Goal: Task Accomplishment & Management: Use online tool/utility

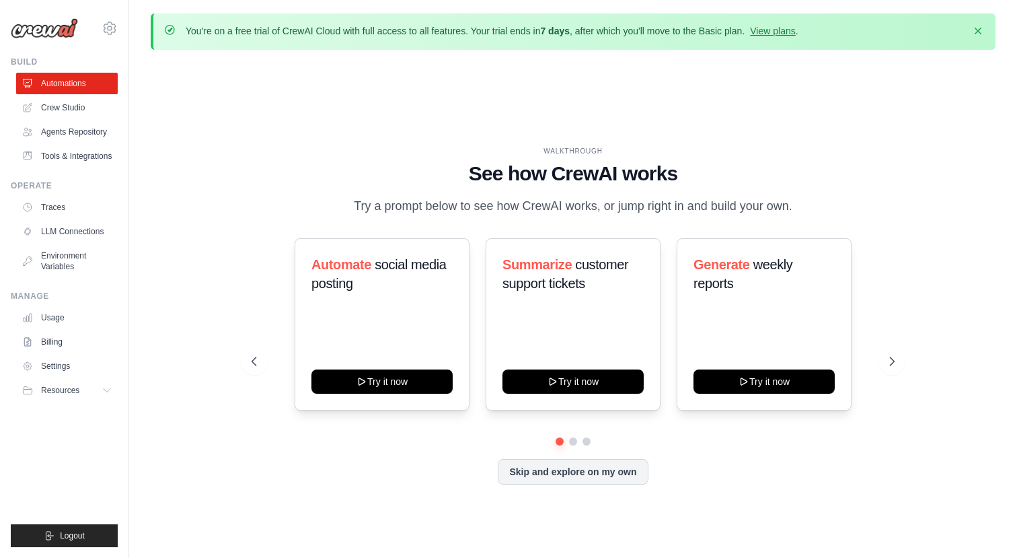
click at [907, 349] on div "WALKTHROUGH See how [PERSON_NAME] works Try a prompt below to see how [PERSON_N…" at bounding box center [573, 325] width 676 height 359
click at [80, 242] on link "LLM Connections" at bounding box center [68, 232] width 102 height 22
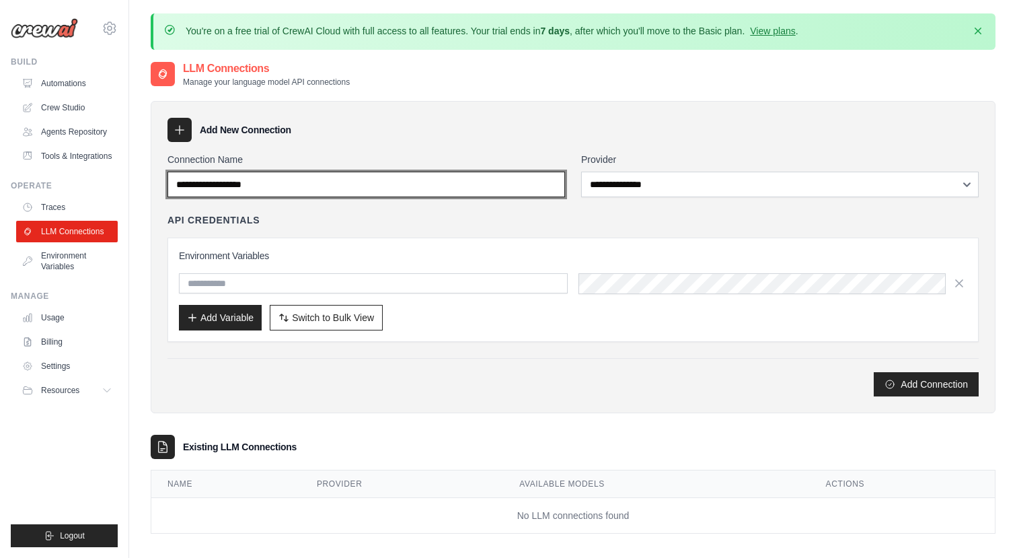
click at [449, 191] on input "Connection Name" at bounding box center [366, 185] width 398 height 26
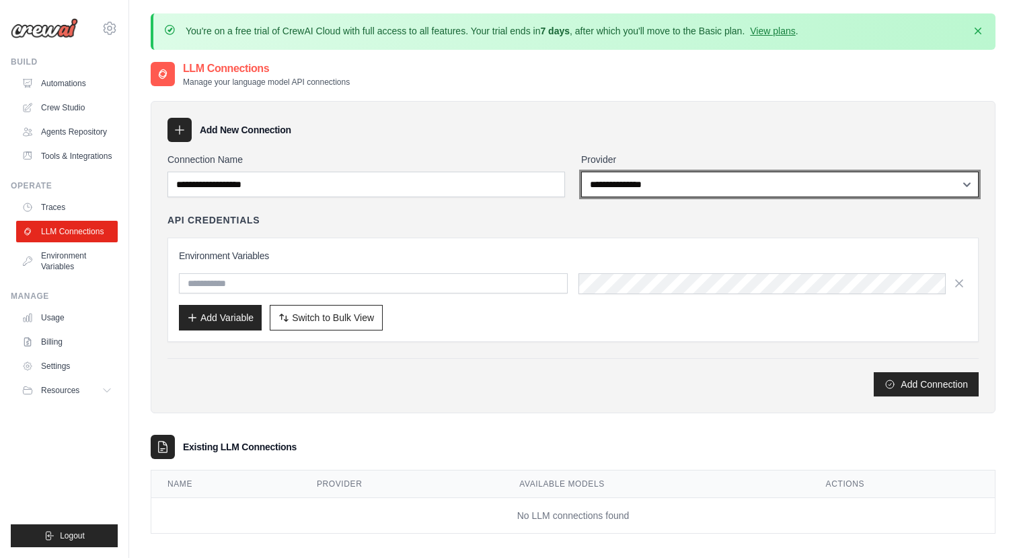
click at [640, 182] on select "**********" at bounding box center [780, 185] width 398 height 26
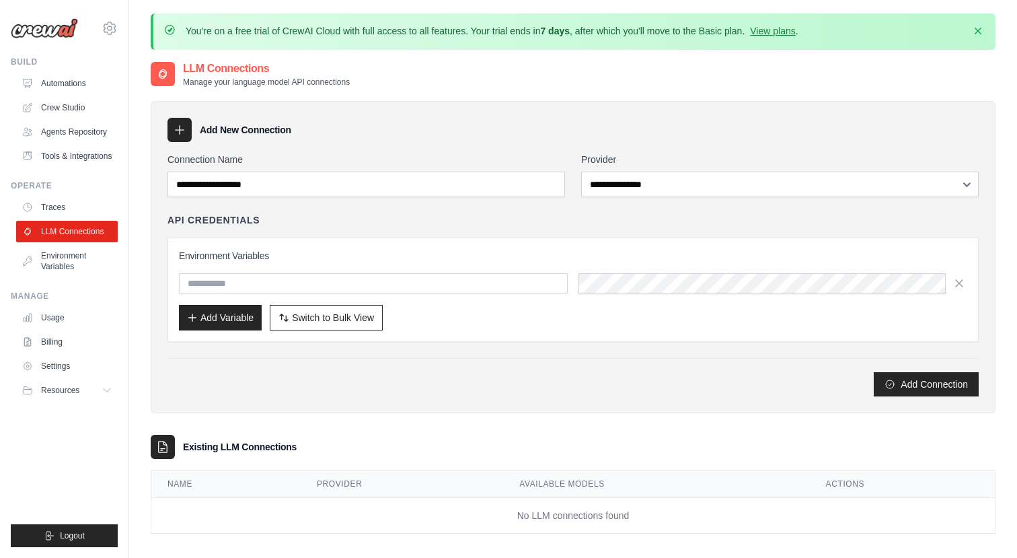
click at [451, 121] on div "Add New Connection" at bounding box center [572, 130] width 811 height 24
click at [90, 266] on link "Environment Variables" at bounding box center [68, 261] width 102 height 32
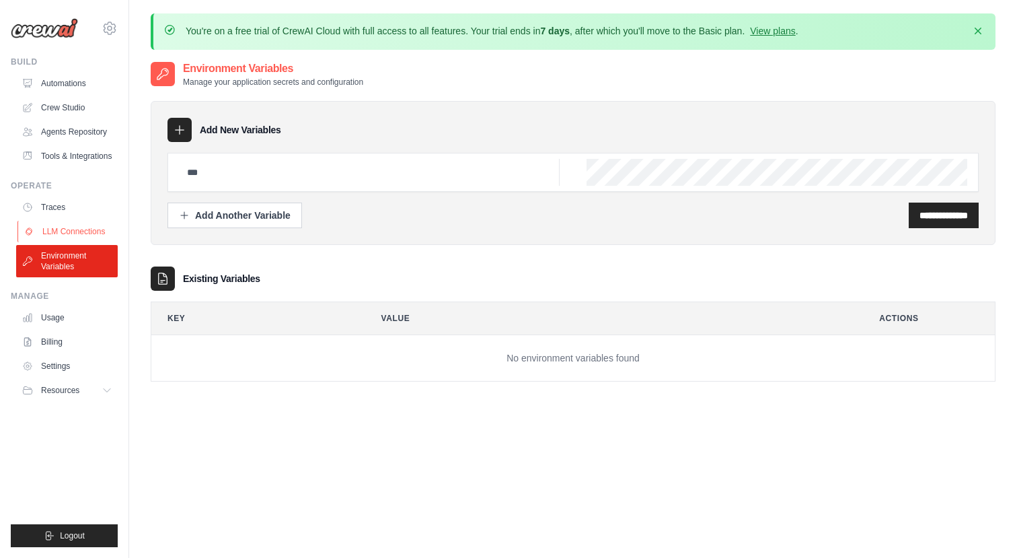
click at [85, 242] on link "LLM Connections" at bounding box center [68, 232] width 102 height 22
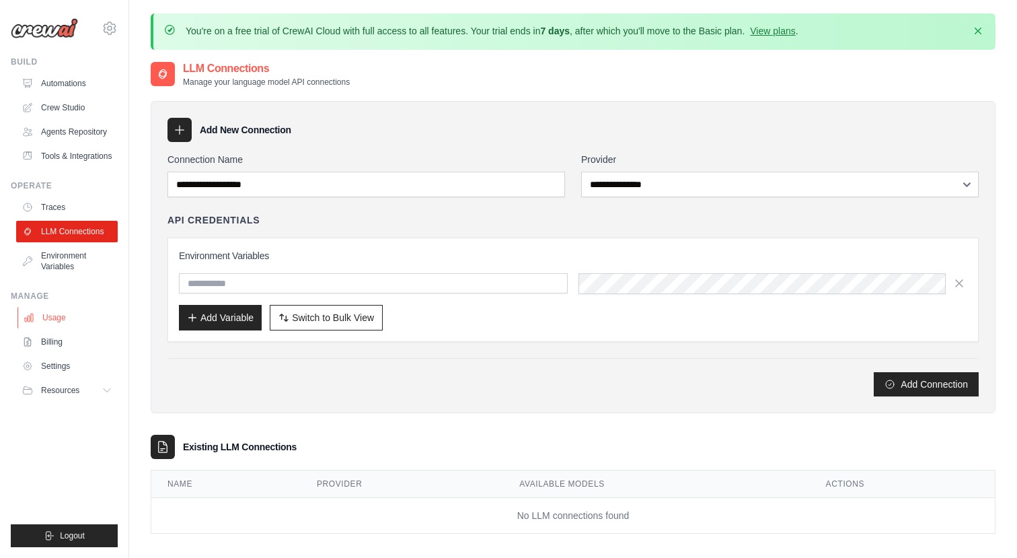
click at [61, 328] on link "Usage" at bounding box center [68, 318] width 102 height 22
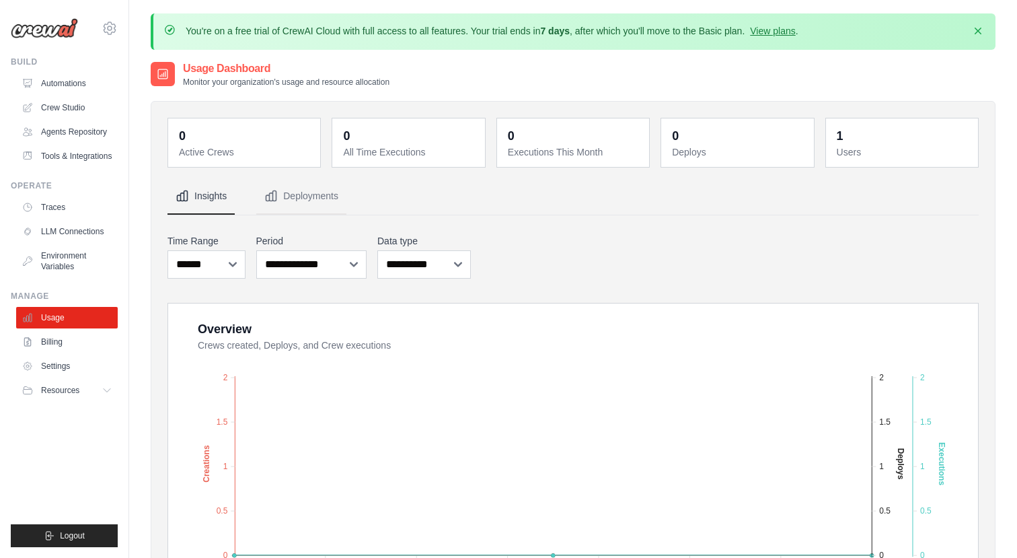
click at [950, 137] on dd "1" at bounding box center [903, 135] width 133 height 19
click at [851, 138] on dd "1" at bounding box center [903, 135] width 133 height 19
click at [103, 128] on link "Agents Repository" at bounding box center [68, 132] width 102 height 22
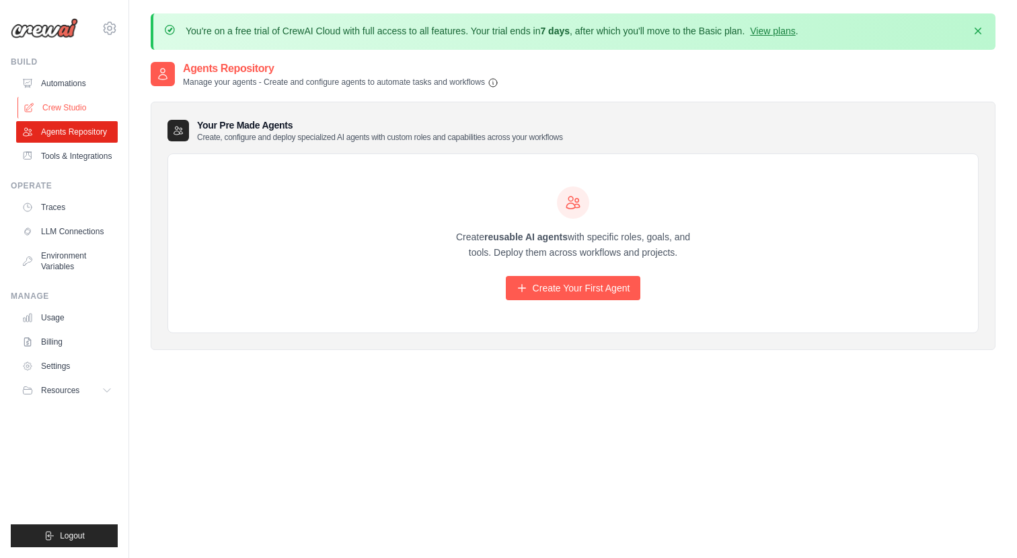
click at [65, 106] on link "Crew Studio" at bounding box center [68, 108] width 102 height 22
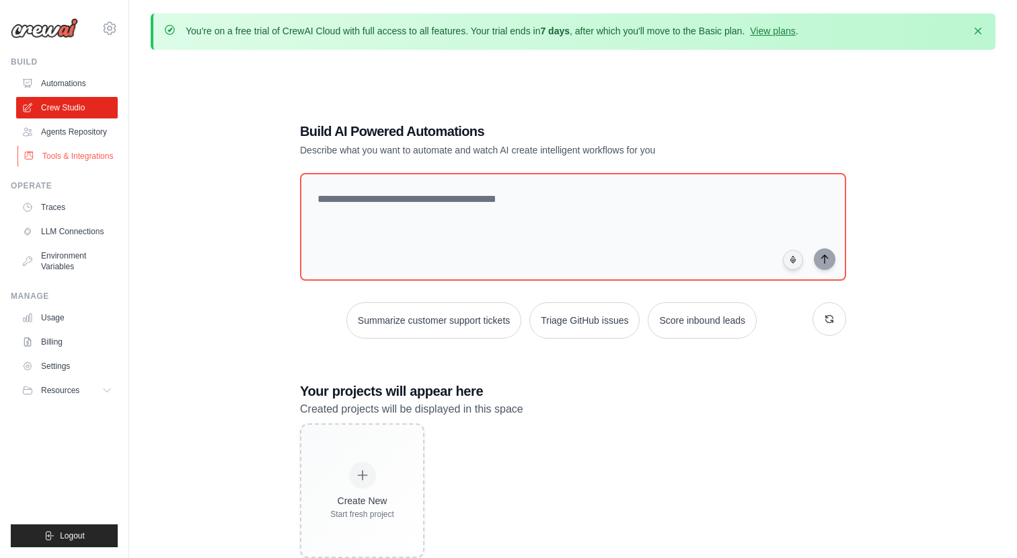
click at [46, 153] on link "Tools & Integrations" at bounding box center [68, 156] width 102 height 22
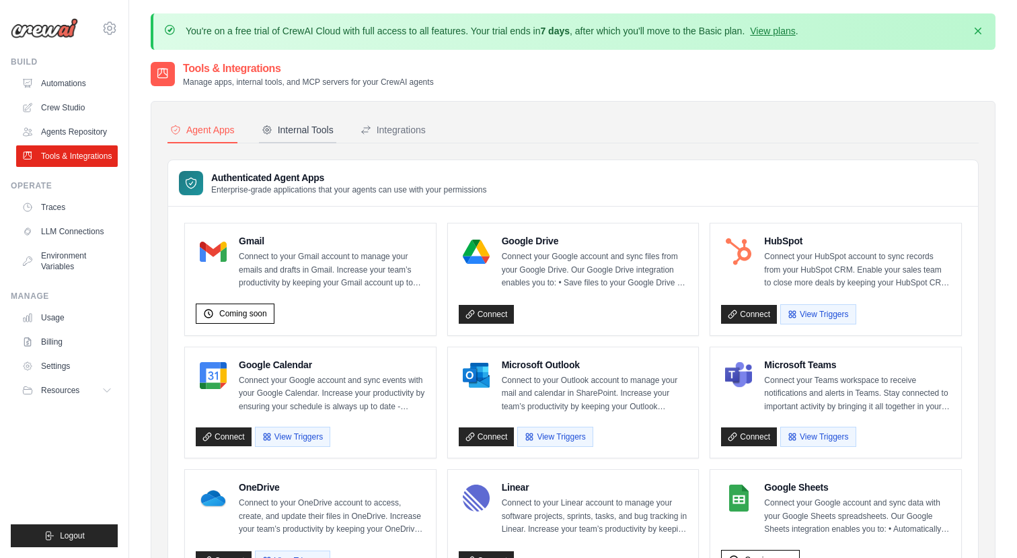
click at [305, 128] on div "Internal Tools" at bounding box center [298, 129] width 72 height 13
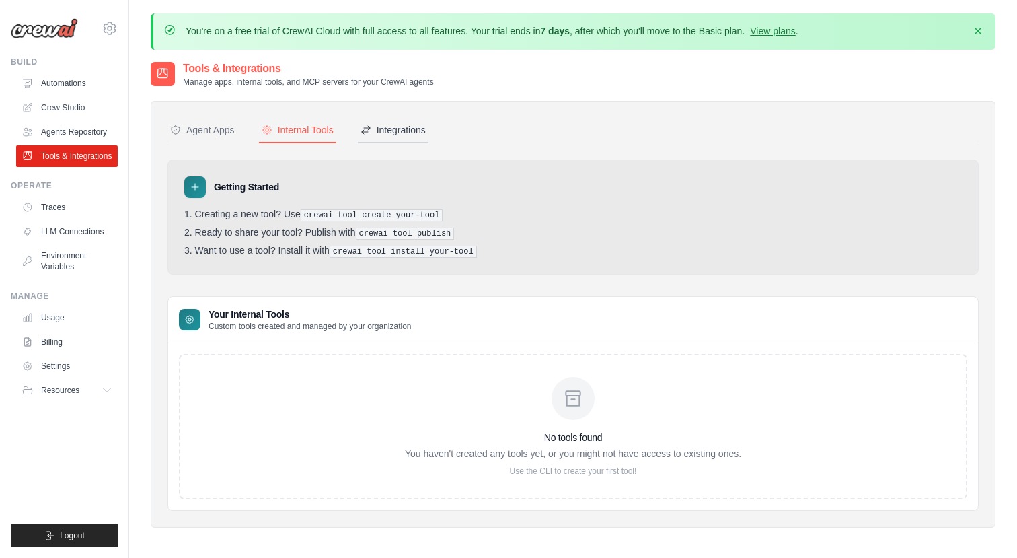
click at [425, 130] on div "Integrations" at bounding box center [393, 129] width 65 height 13
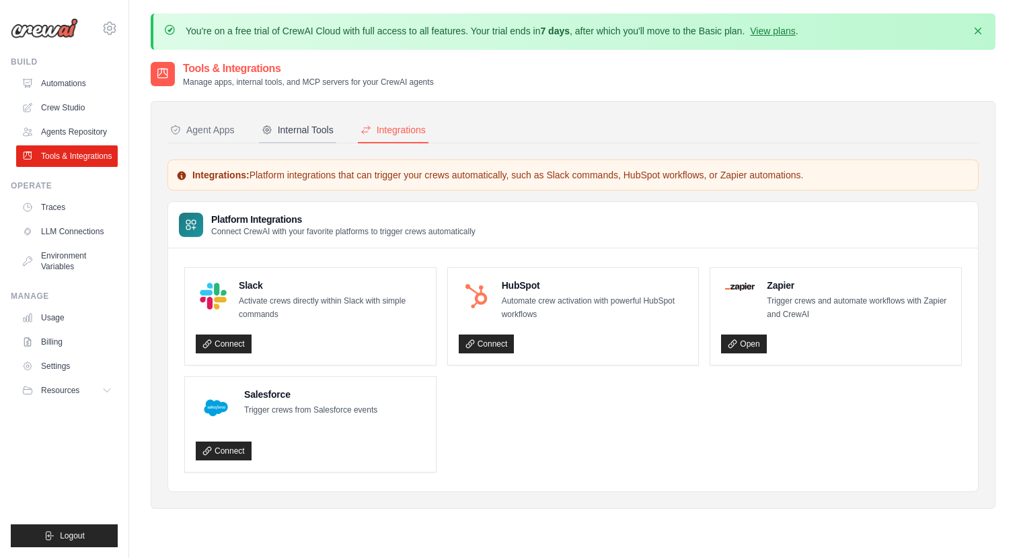
click at [271, 132] on icon at bounding box center [267, 130] width 8 height 8
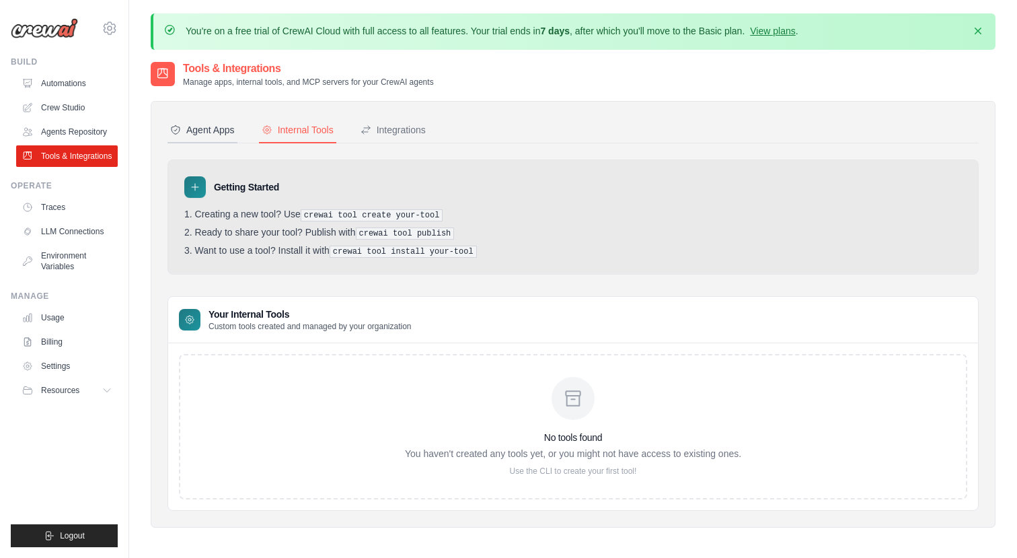
click at [217, 131] on div "Agent Apps" at bounding box center [202, 129] width 65 height 13
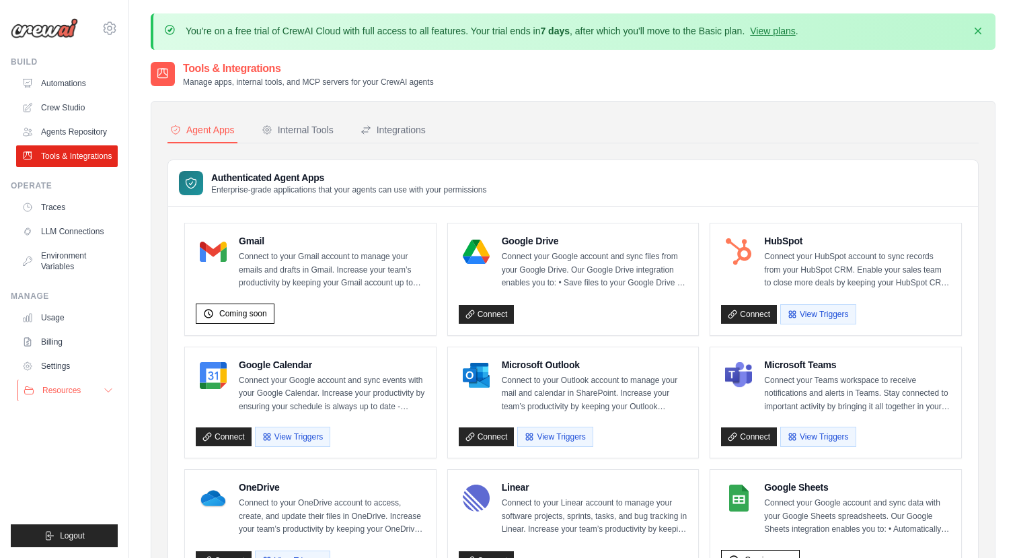
click at [55, 396] on span "Resources" at bounding box center [61, 390] width 38 height 11
click at [64, 375] on link "Settings" at bounding box center [68, 366] width 102 height 22
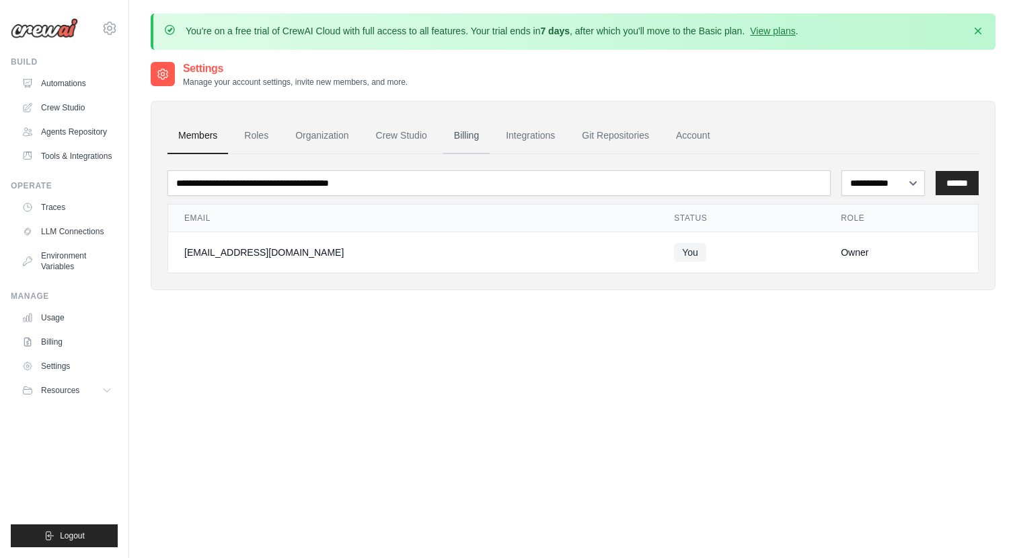
click at [470, 129] on link "Billing" at bounding box center [466, 136] width 46 height 36
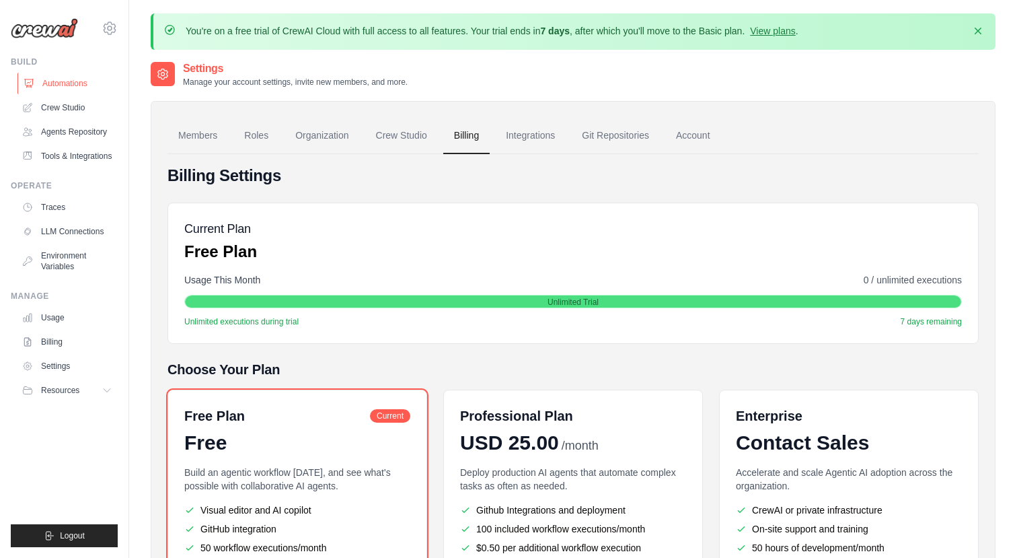
click at [63, 86] on link "Automations" at bounding box center [68, 84] width 102 height 22
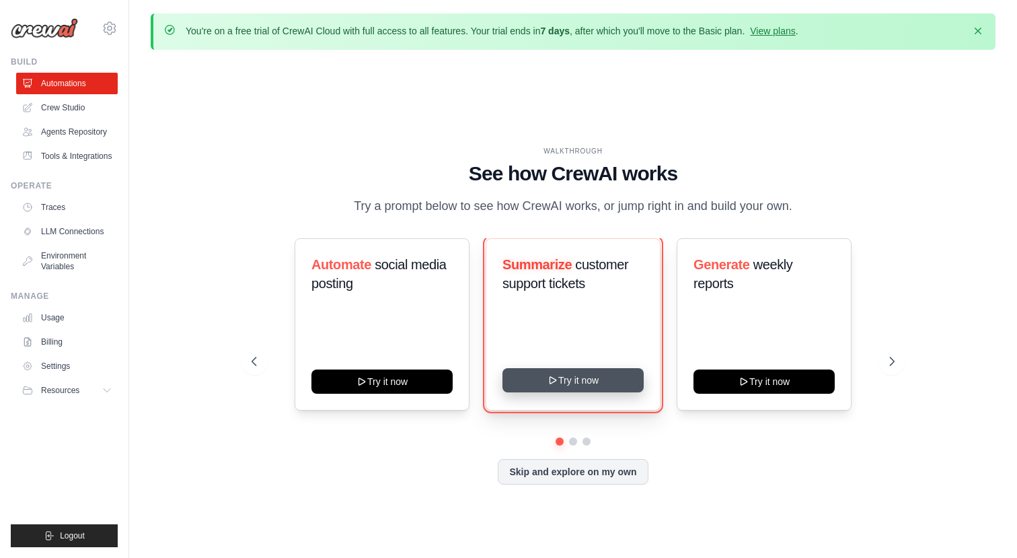
click at [550, 381] on button "Try it now" at bounding box center [572, 380] width 141 height 24
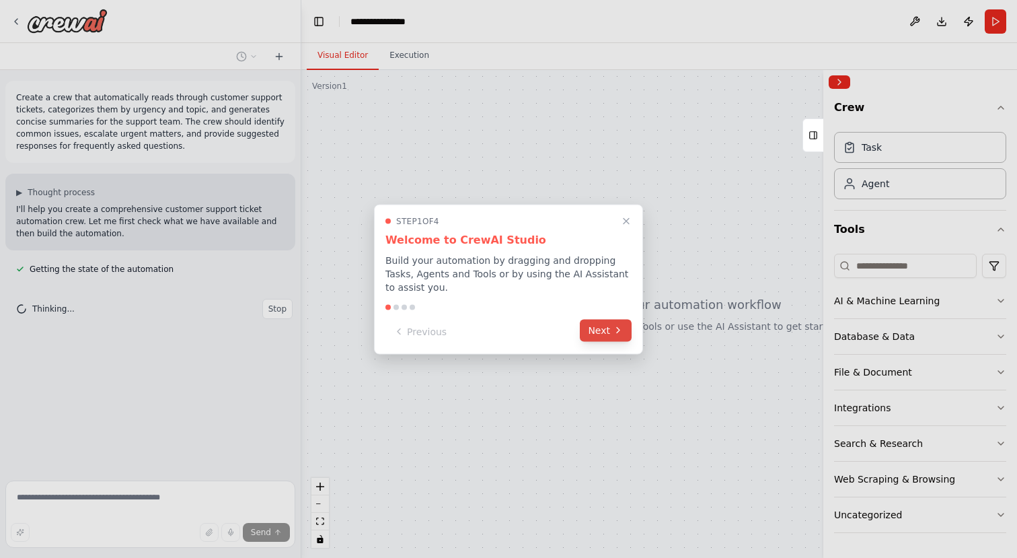
click at [596, 330] on button "Next" at bounding box center [606, 330] width 52 height 22
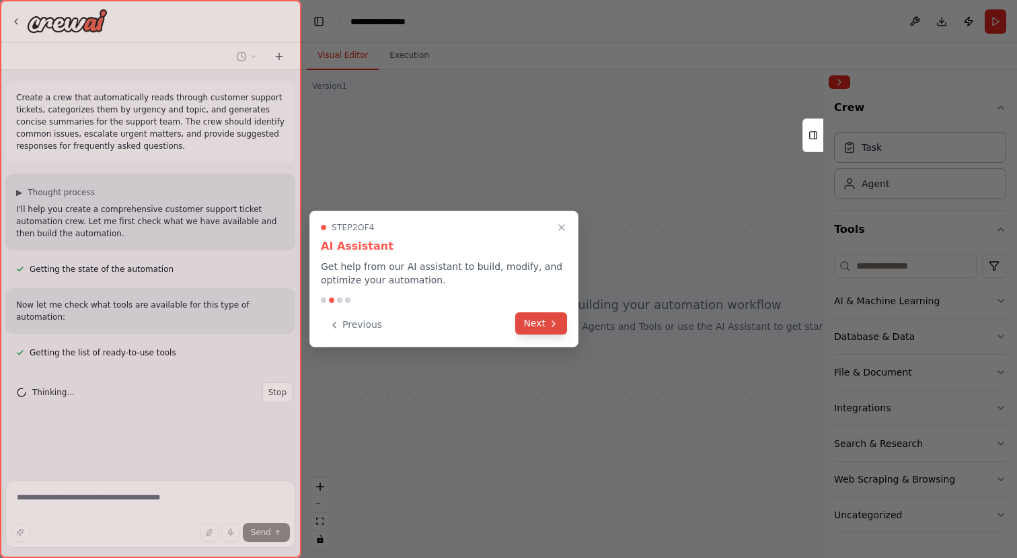
click at [544, 318] on button "Next" at bounding box center [541, 323] width 52 height 22
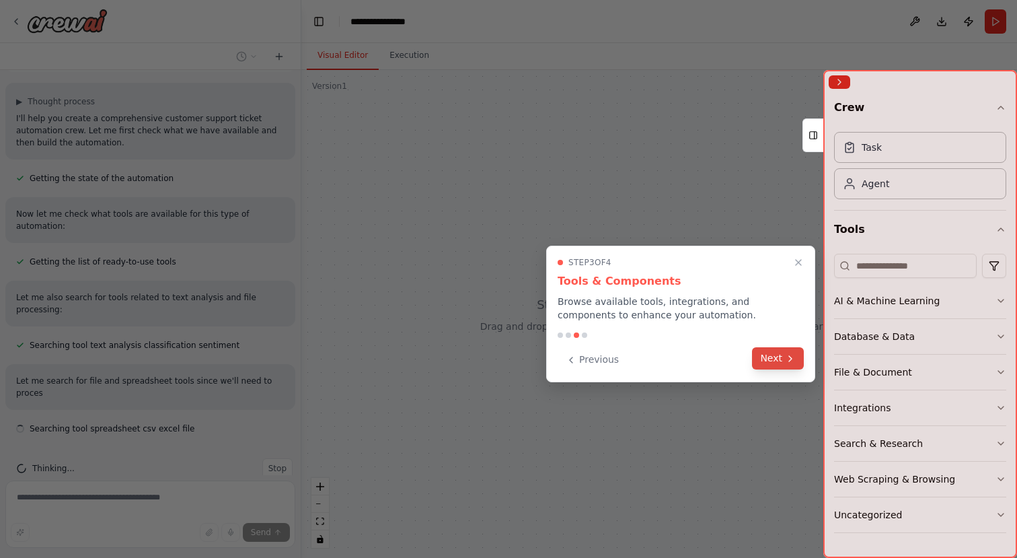
scroll to position [103, 0]
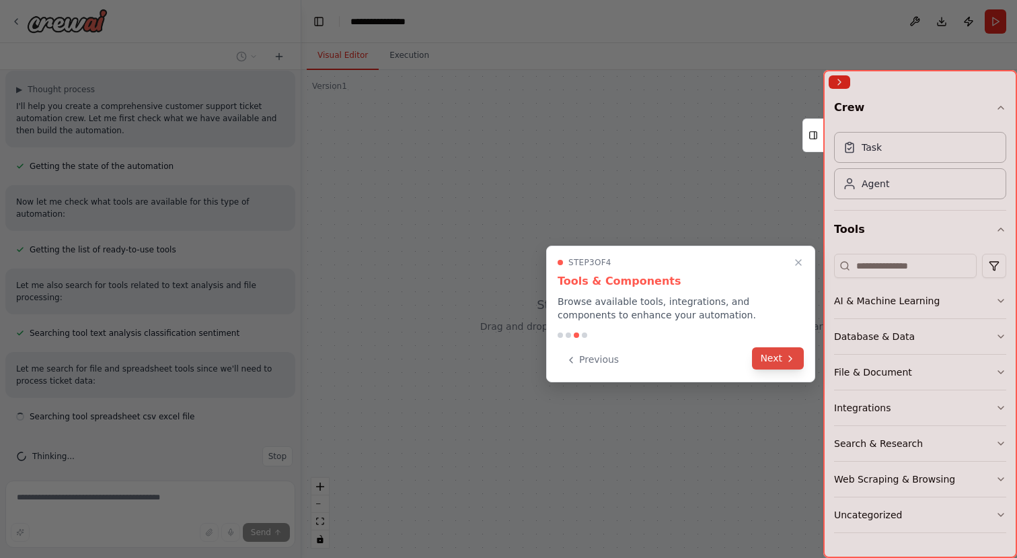
click at [770, 359] on button "Next" at bounding box center [778, 358] width 52 height 22
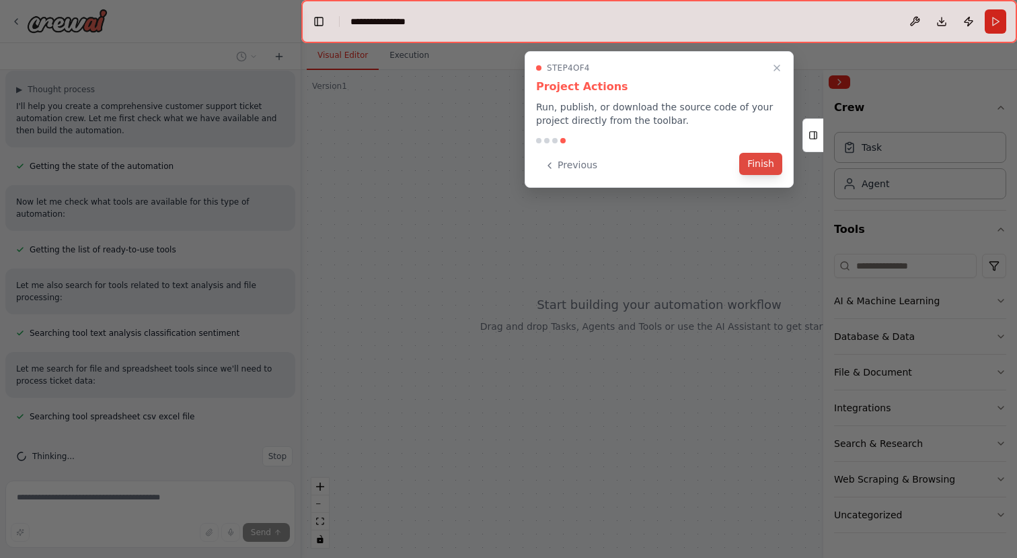
click at [752, 170] on button "Finish" at bounding box center [760, 164] width 43 height 22
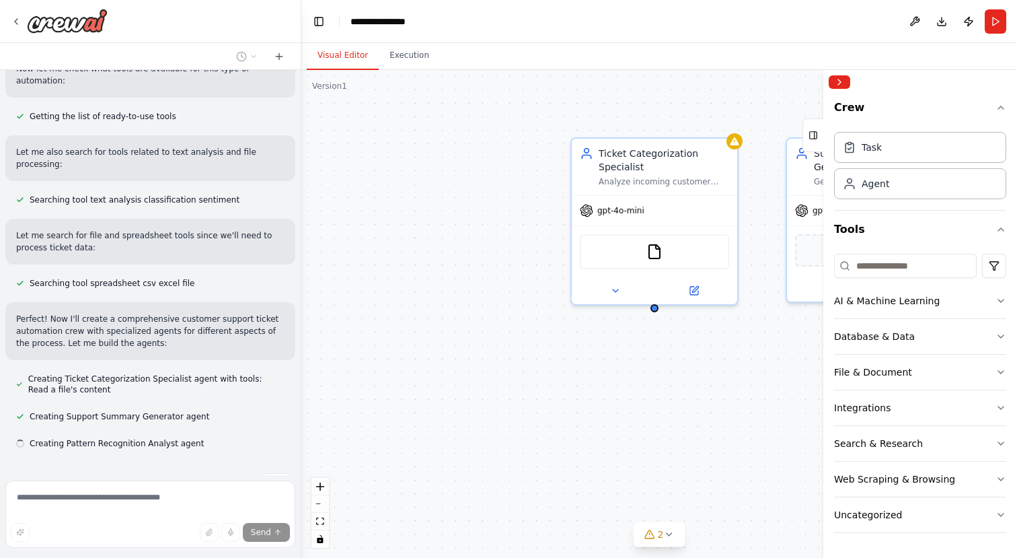
scroll to position [263, 0]
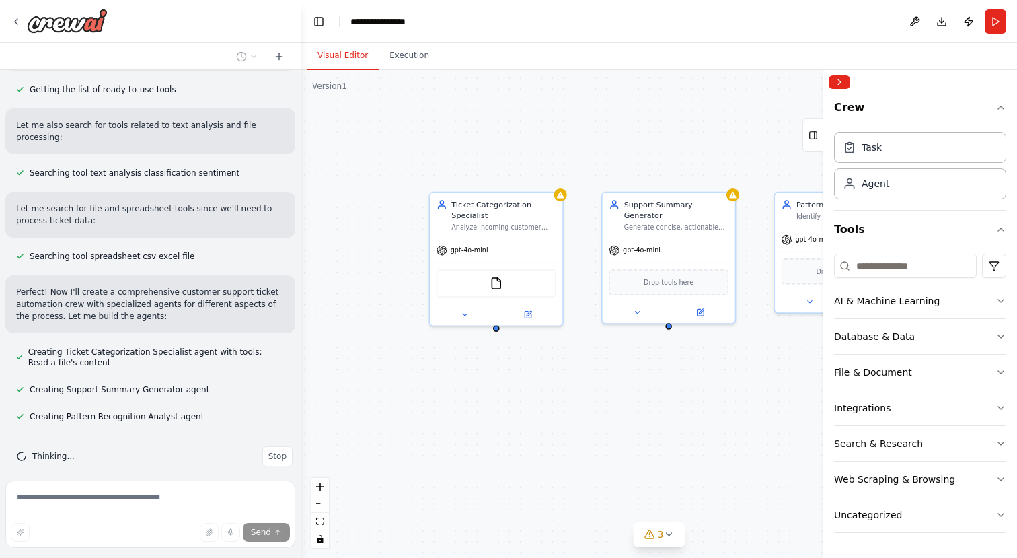
drag, startPoint x: 647, startPoint y: 396, endPoint x: 498, endPoint y: 392, distance: 148.7
click at [498, 393] on div "Ticket Categorization Specialist Analyze incoming customer support tickets from…" at bounding box center [659, 314] width 716 height 488
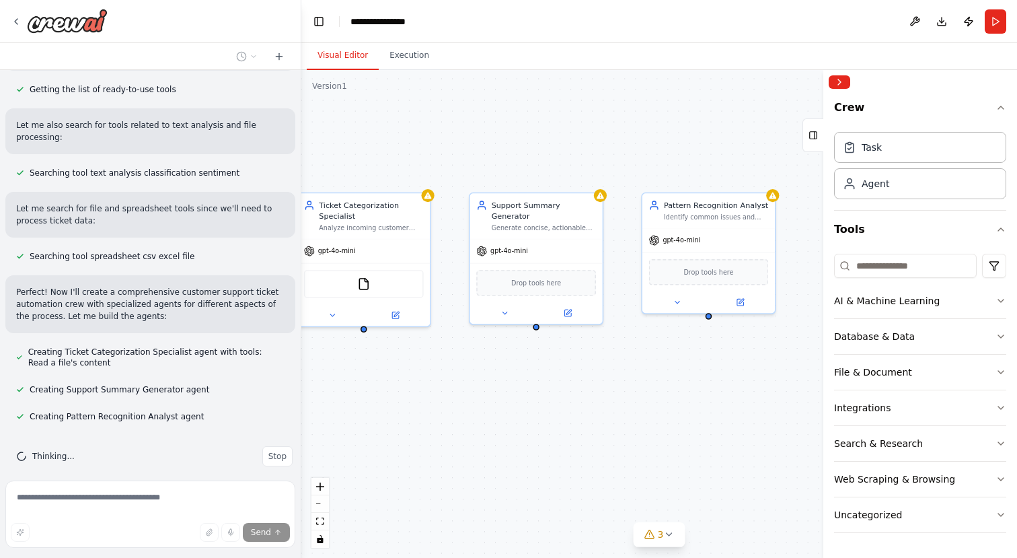
drag, startPoint x: 558, startPoint y: 387, endPoint x: 439, endPoint y: 391, distance: 119.1
click at [439, 391] on div "Ticket Categorization Specialist Analyze incoming customer support tickets from…" at bounding box center [659, 314] width 716 height 488
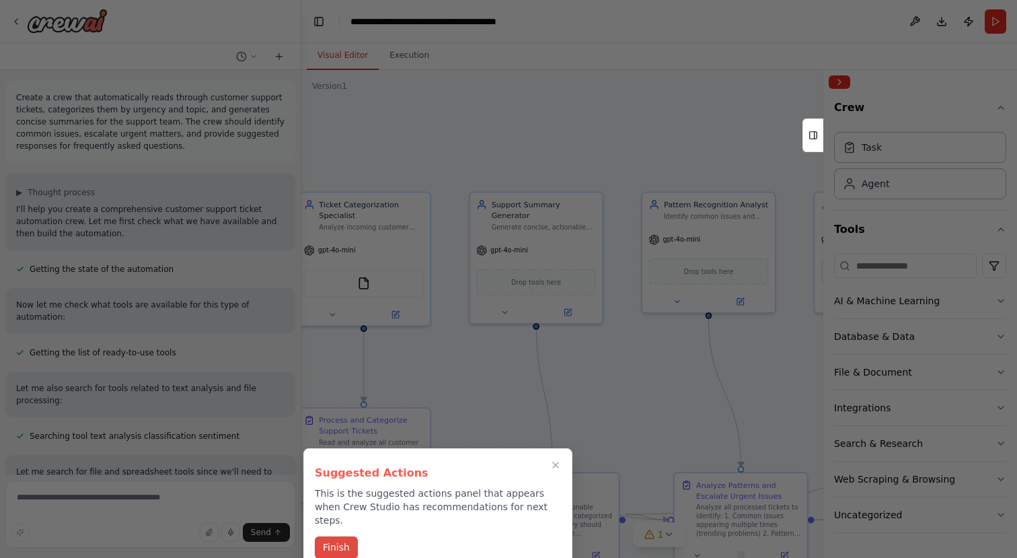
click at [342, 536] on button "Finish" at bounding box center [336, 547] width 43 height 22
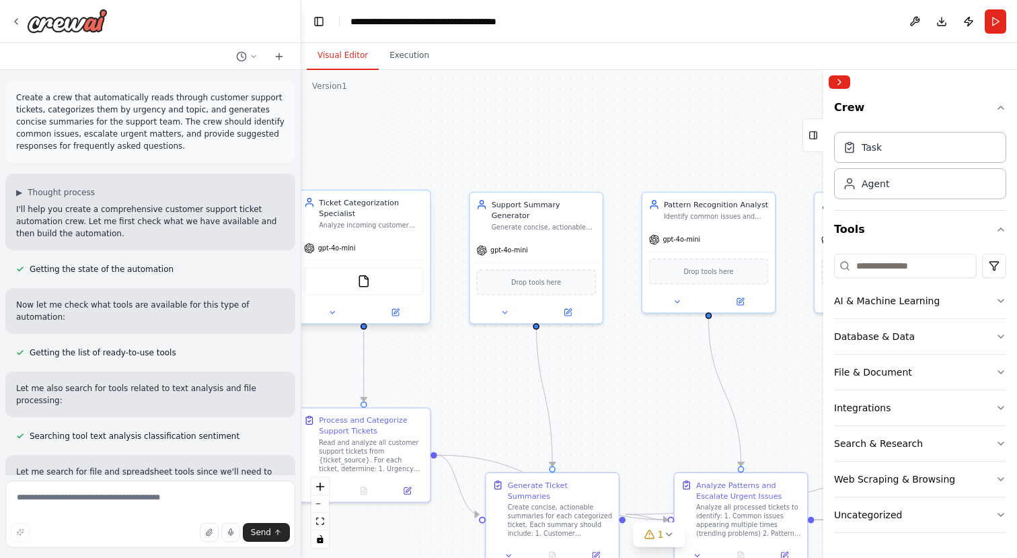
click at [373, 246] on div "gpt-4o-mini" at bounding box center [363, 248] width 133 height 24
click at [348, 254] on div "gpt-4o-mini" at bounding box center [363, 248] width 133 height 24
click at [916, 184] on div "Agent" at bounding box center [920, 182] width 172 height 31
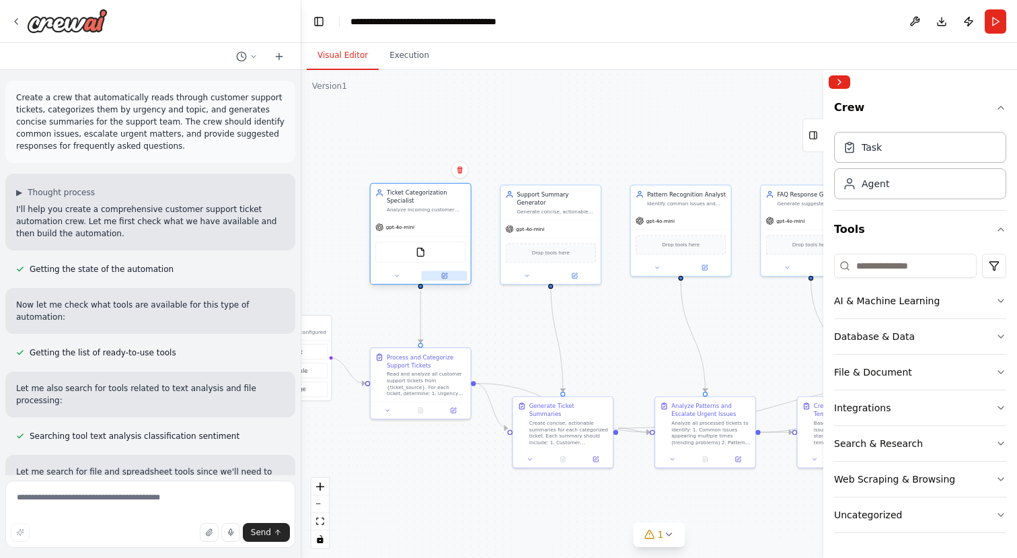
click at [445, 272] on icon at bounding box center [444, 275] width 7 height 7
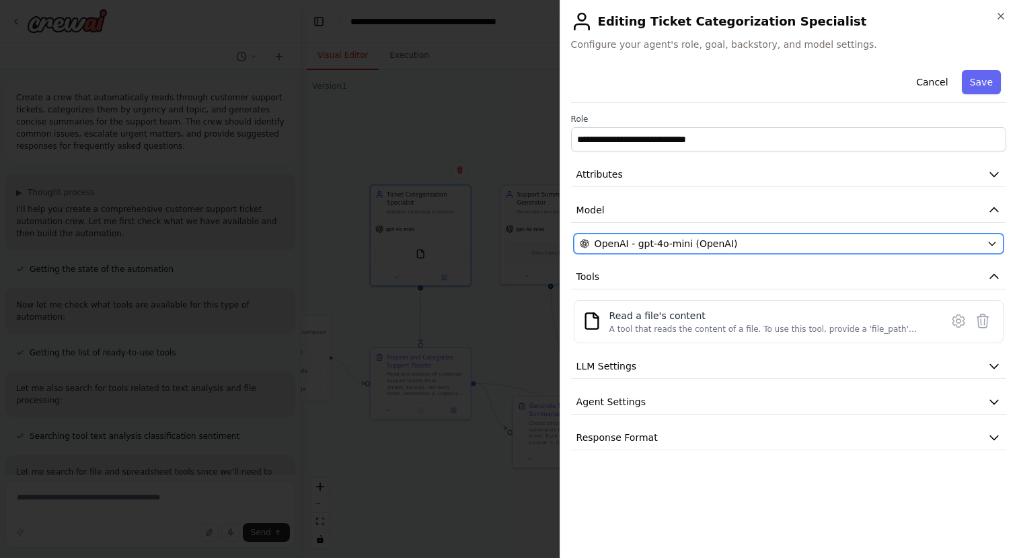
click at [673, 248] on span "OpenAI - gpt-4o-mini (OpenAI)" at bounding box center [666, 243] width 143 height 13
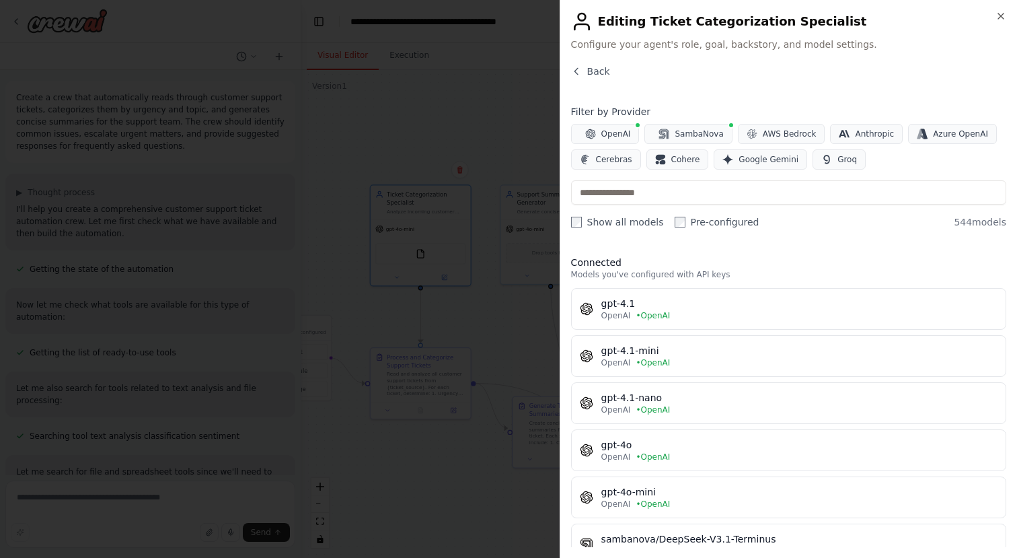
click at [1006, 23] on div "Close Editing Ticket Categorization Specialist Configure your agent's role, goa…" at bounding box center [788, 279] width 457 height 558
click at [1003, 21] on icon "button" at bounding box center [1001, 16] width 11 height 11
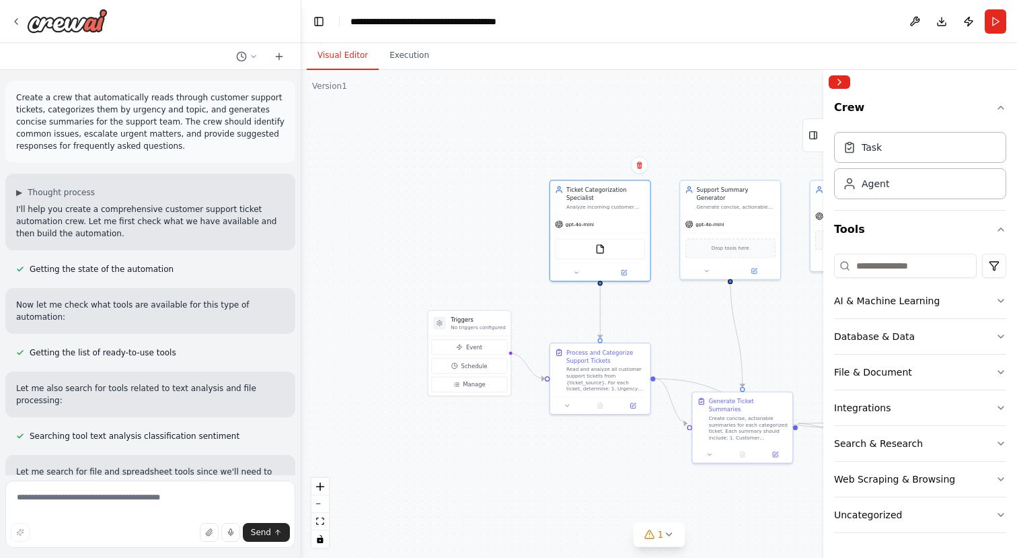
drag, startPoint x: 632, startPoint y: 317, endPoint x: 812, endPoint y: 312, distance: 179.7
click at [812, 312] on div ".deletable-edge-delete-btn { width: 20px; height: 20px; border: 0px solid #ffff…" at bounding box center [659, 314] width 716 height 488
click at [630, 266] on button at bounding box center [624, 271] width 46 height 10
click at [630, 272] on button at bounding box center [624, 271] width 46 height 10
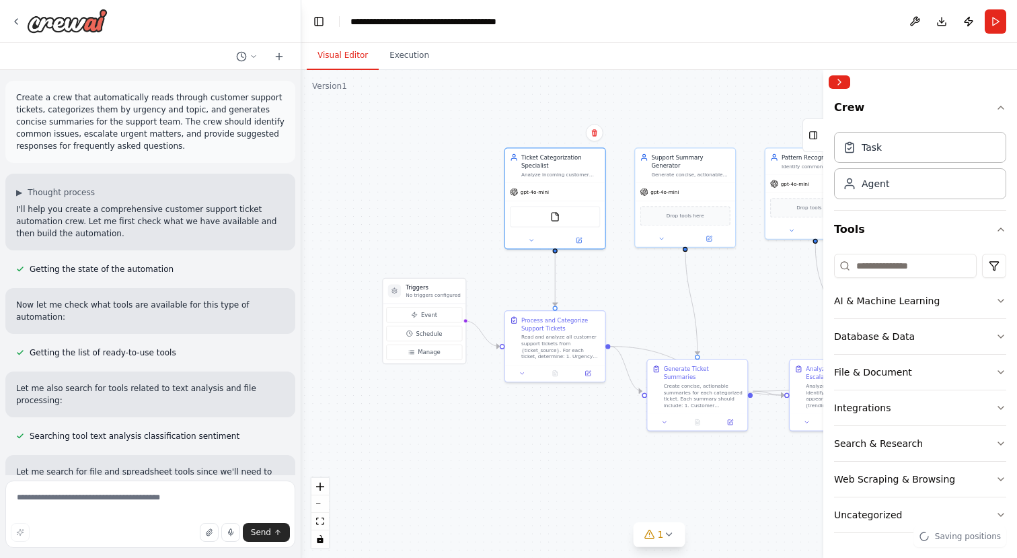
drag, startPoint x: 534, startPoint y: 289, endPoint x: 489, endPoint y: 257, distance: 55.4
click at [489, 257] on div ".deletable-edge-delete-btn { width: 20px; height: 20px; border: 0px solid #ffff…" at bounding box center [659, 314] width 716 height 488
click at [577, 236] on icon at bounding box center [578, 238] width 5 height 5
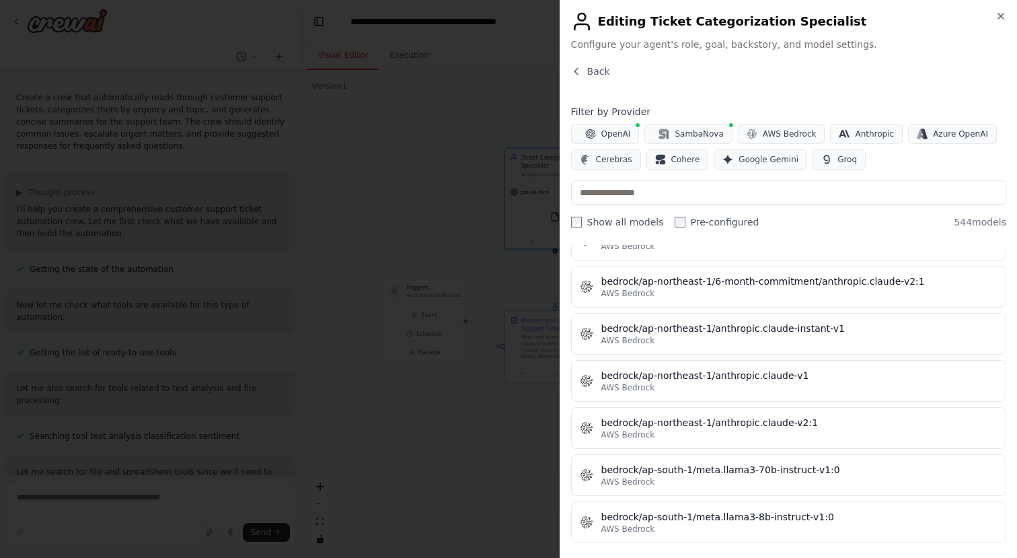
scroll to position [3020, 0]
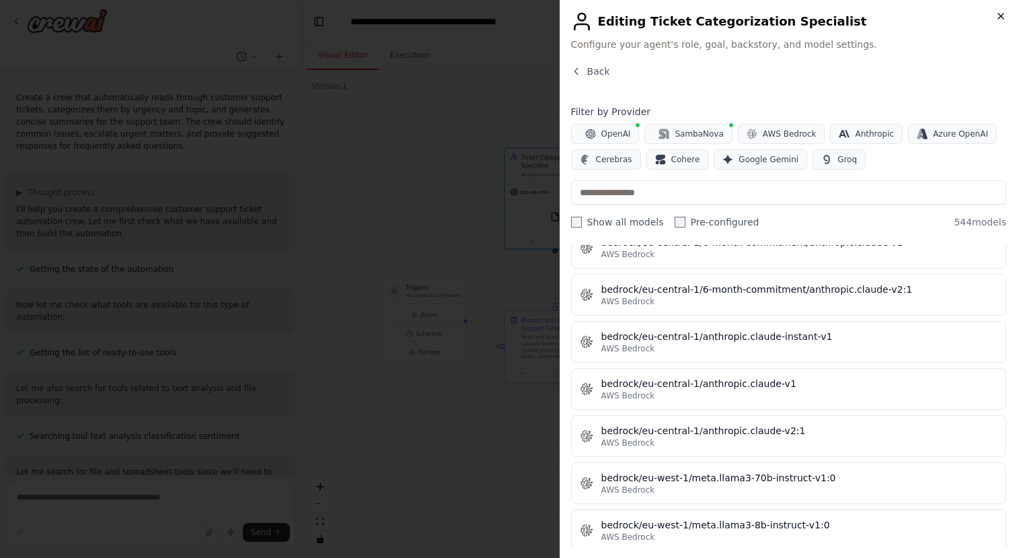
click at [1004, 20] on icon "button" at bounding box center [1001, 16] width 11 height 11
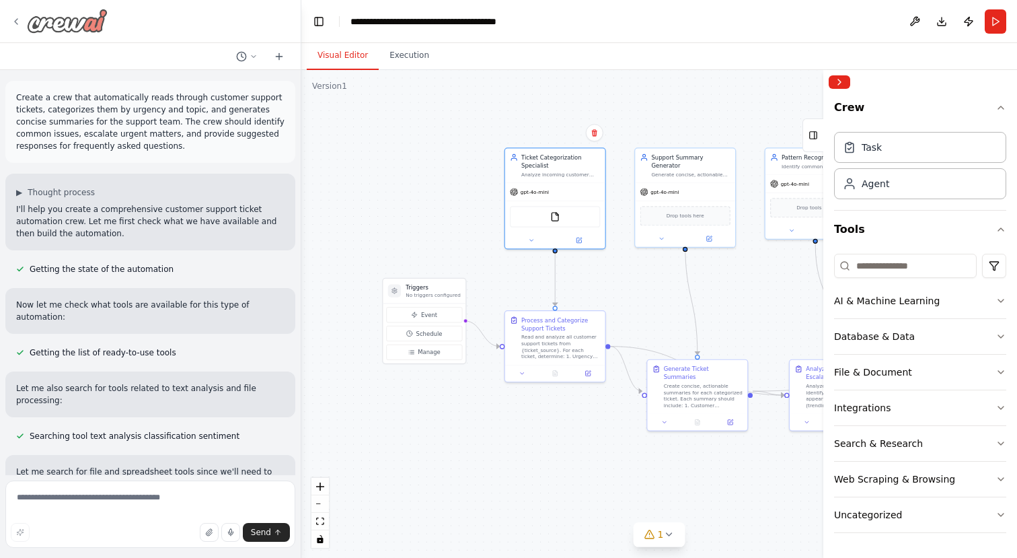
click at [61, 22] on img at bounding box center [67, 21] width 81 height 24
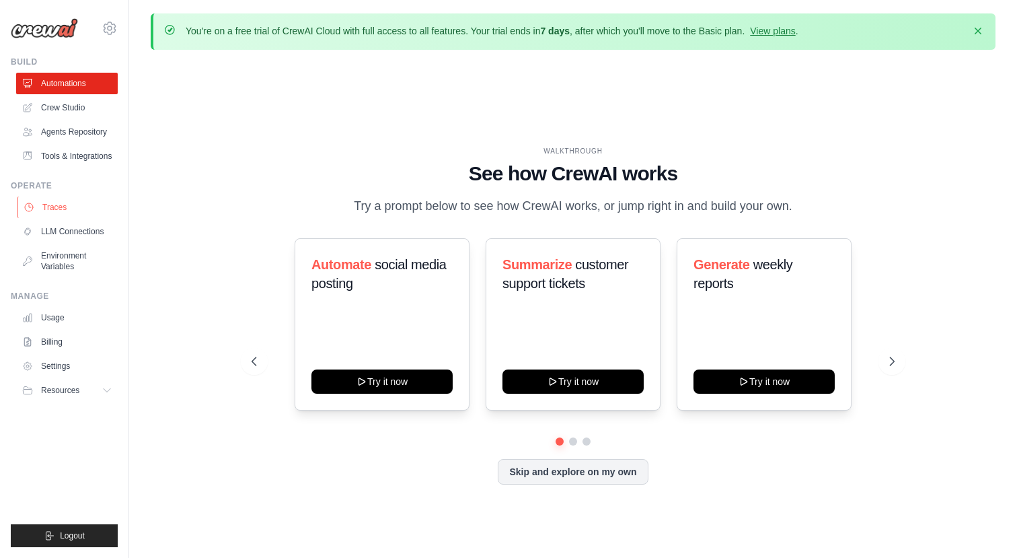
click at [87, 217] on link "Traces" at bounding box center [68, 207] width 102 height 22
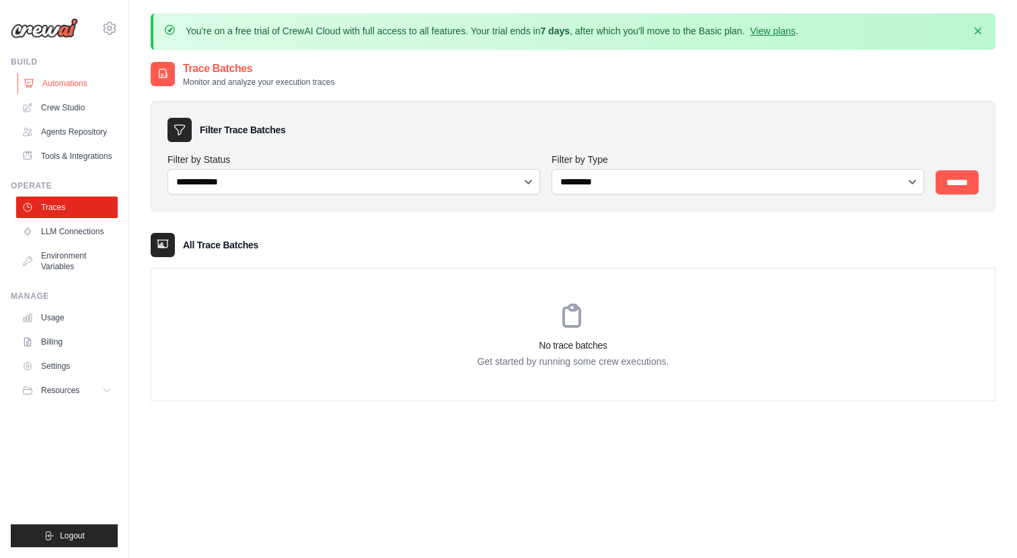
click at [61, 81] on link "Automations" at bounding box center [68, 84] width 102 height 22
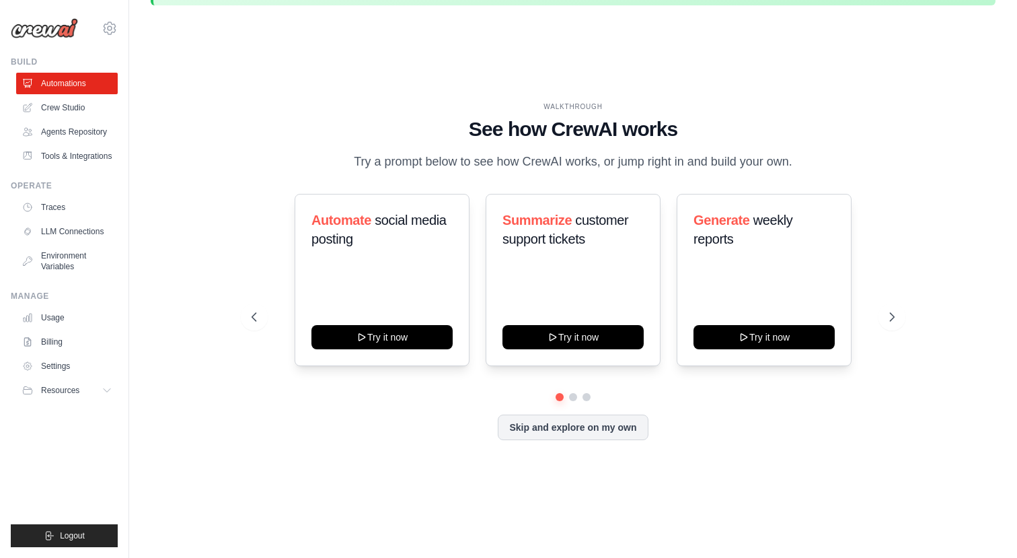
scroll to position [46, 0]
